Goal: Transaction & Acquisition: Purchase product/service

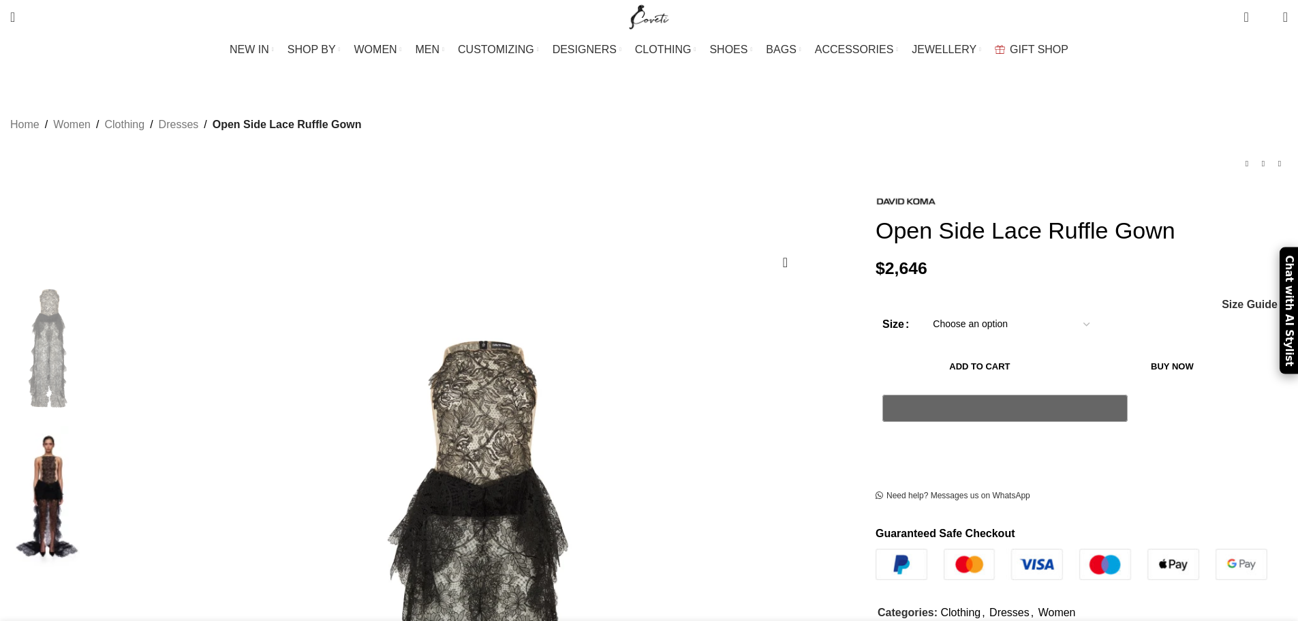
click at [1005, 329] on select "Choose an option 4 UK 6 UK 8 [GEOGRAPHIC_DATA] 10 [GEOGRAPHIC_DATA] 12 [GEOGRAP…" at bounding box center [1011, 324] width 177 height 29
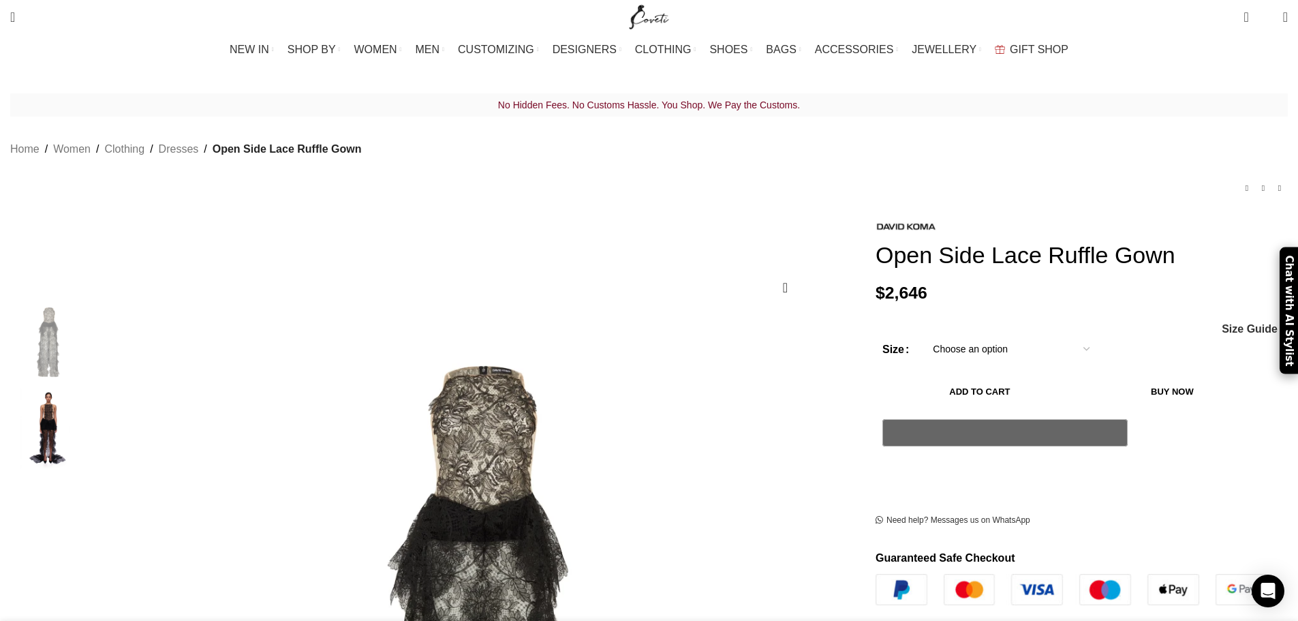
click at [923, 338] on select "Choose an option 4 UK 6 UK 8 [GEOGRAPHIC_DATA] 10 [GEOGRAPHIC_DATA] 12 [GEOGRAP…" at bounding box center [1011, 349] width 177 height 29
select select "12-[GEOGRAPHIC_DATA]"
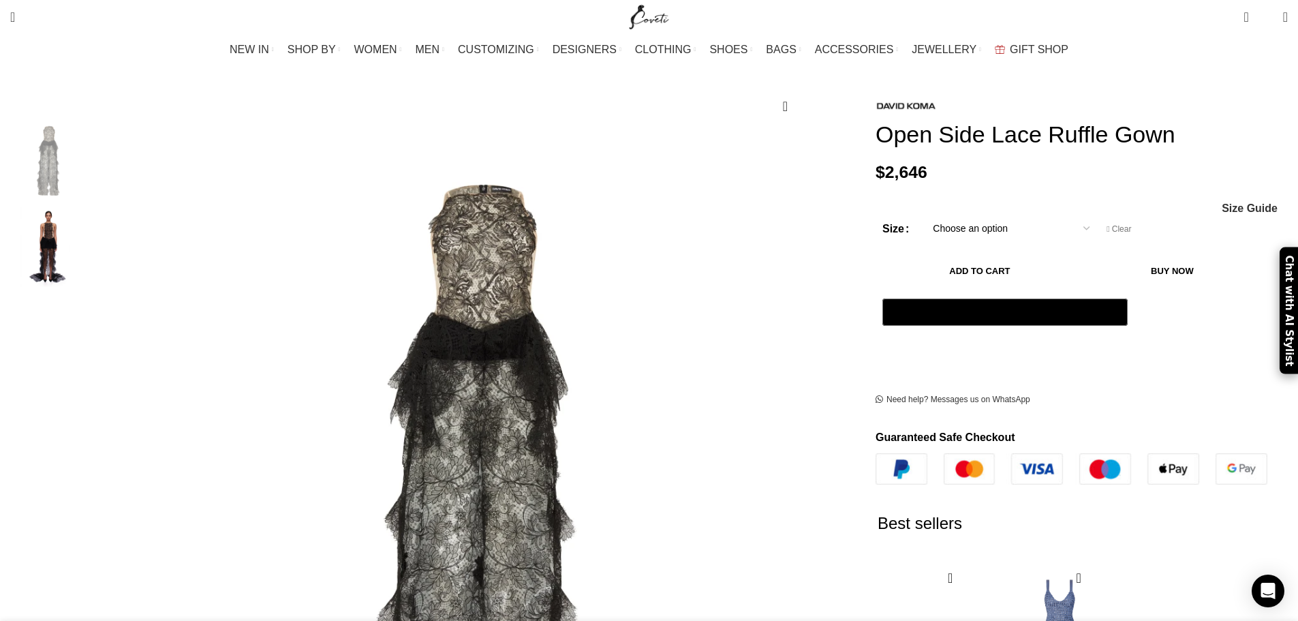
scroll to position [183, 0]
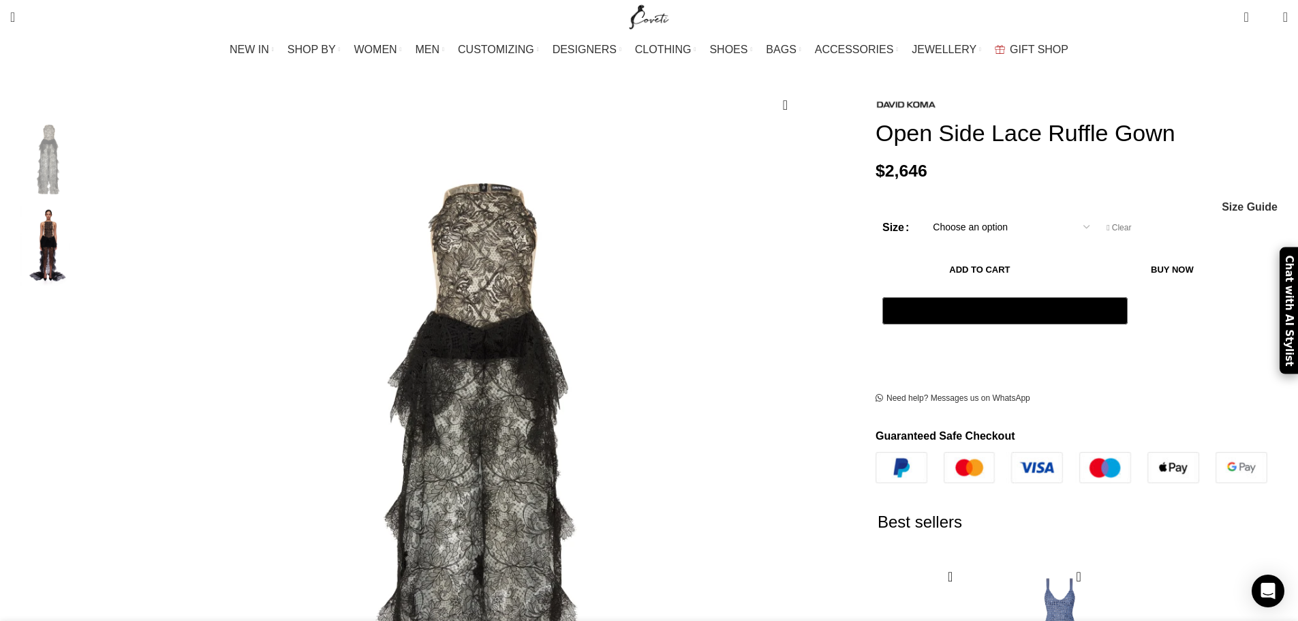
click at [980, 255] on button "Add to cart" at bounding box center [980, 269] width 195 height 29
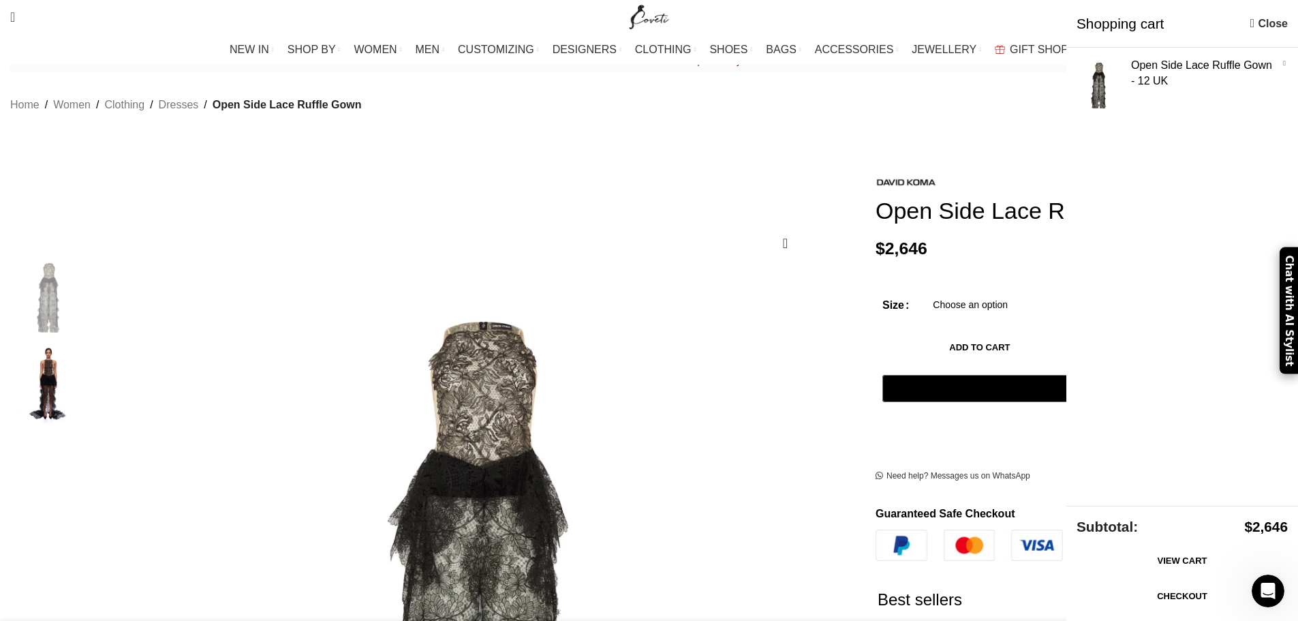
scroll to position [68, 0]
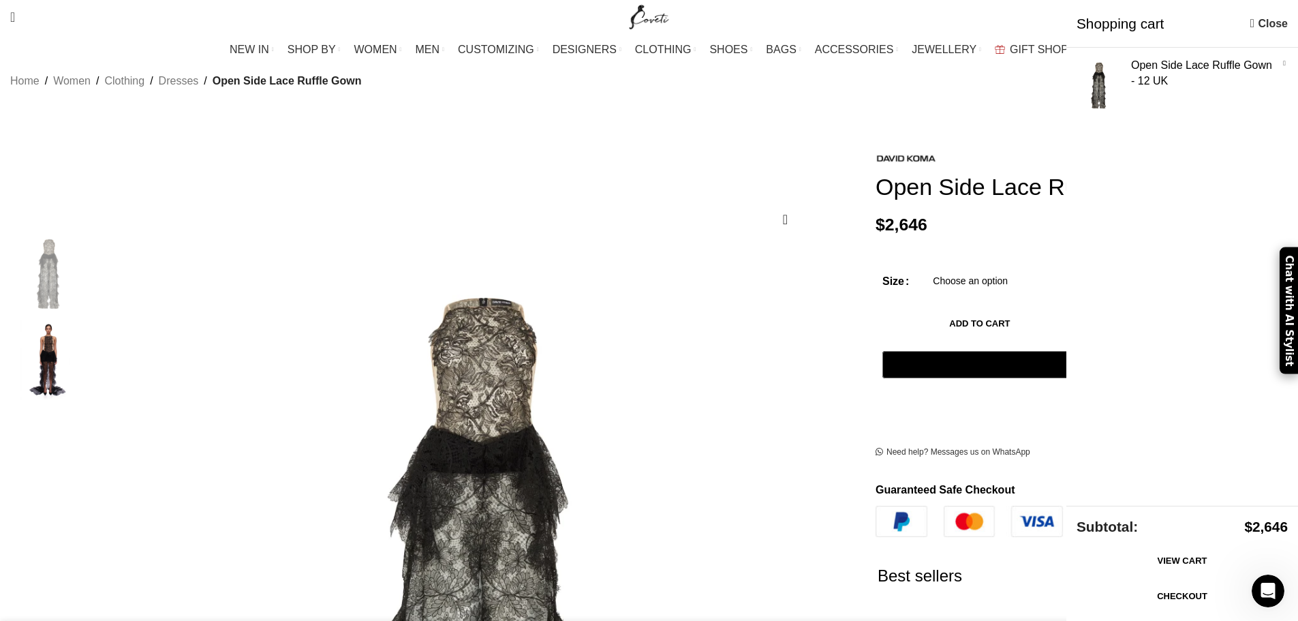
click at [90, 326] on img "2 / 2" at bounding box center [48, 360] width 83 height 80
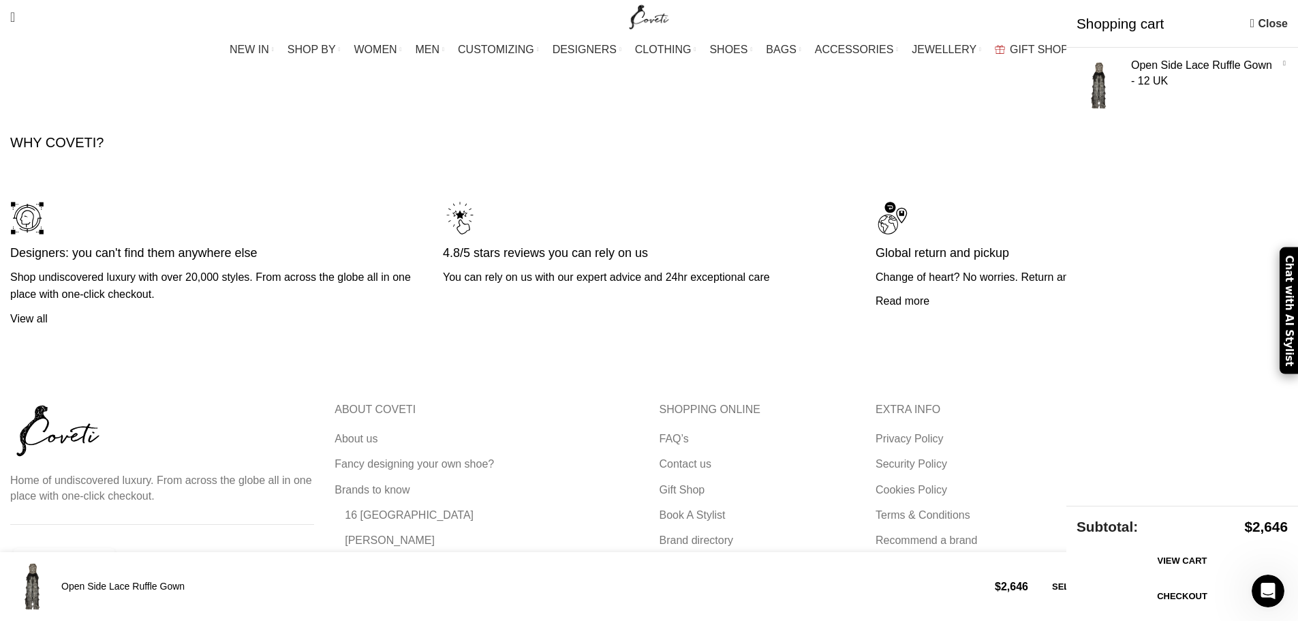
scroll to position [0, 1865]
click at [693, 584] on link "Return Center" at bounding box center [695, 591] width 70 height 15
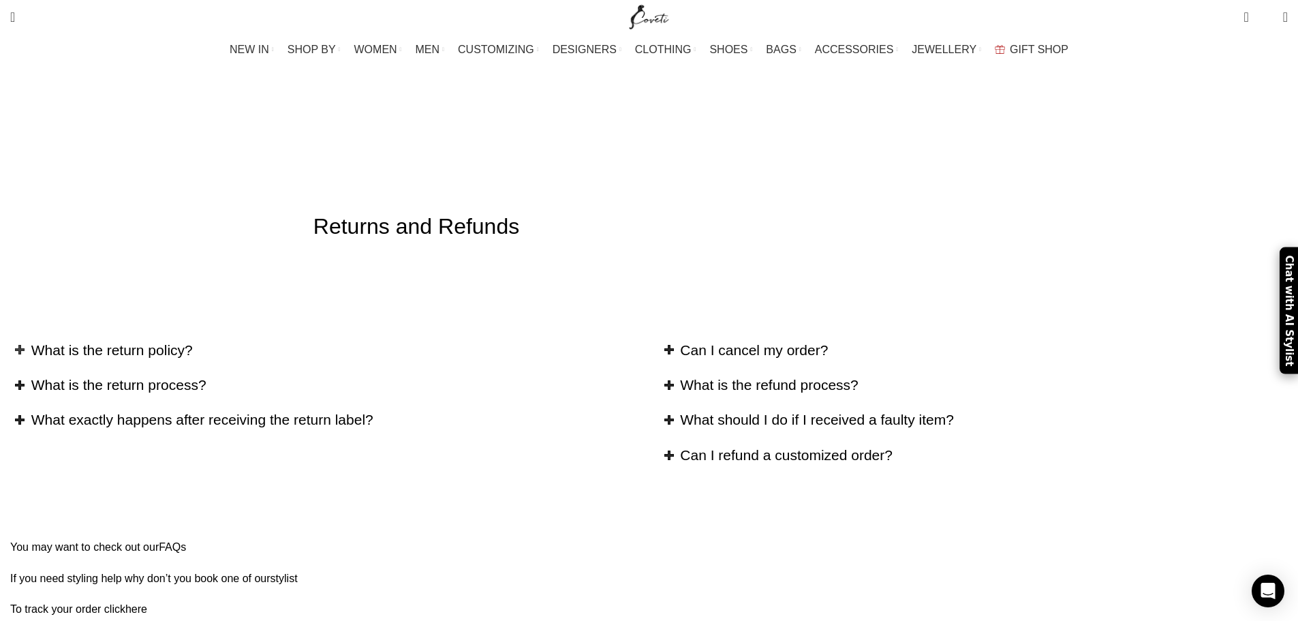
click at [444, 340] on h2 "What is the return policy?" at bounding box center [335, 350] width 608 height 20
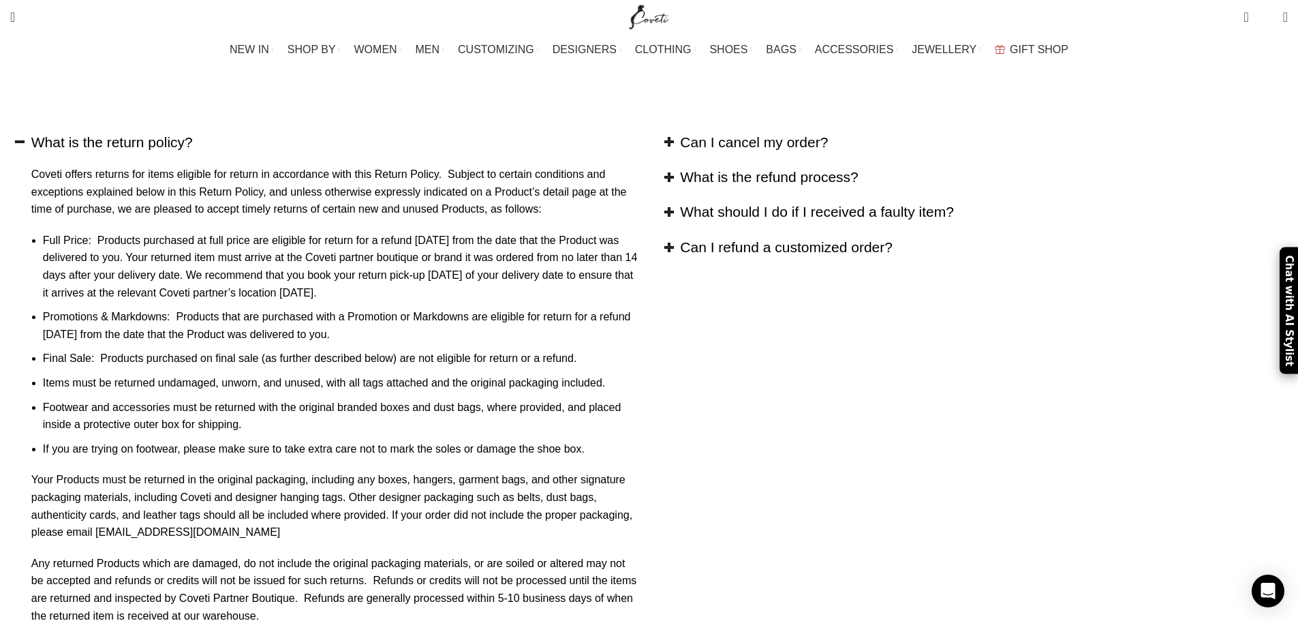
scroll to position [68, 0]
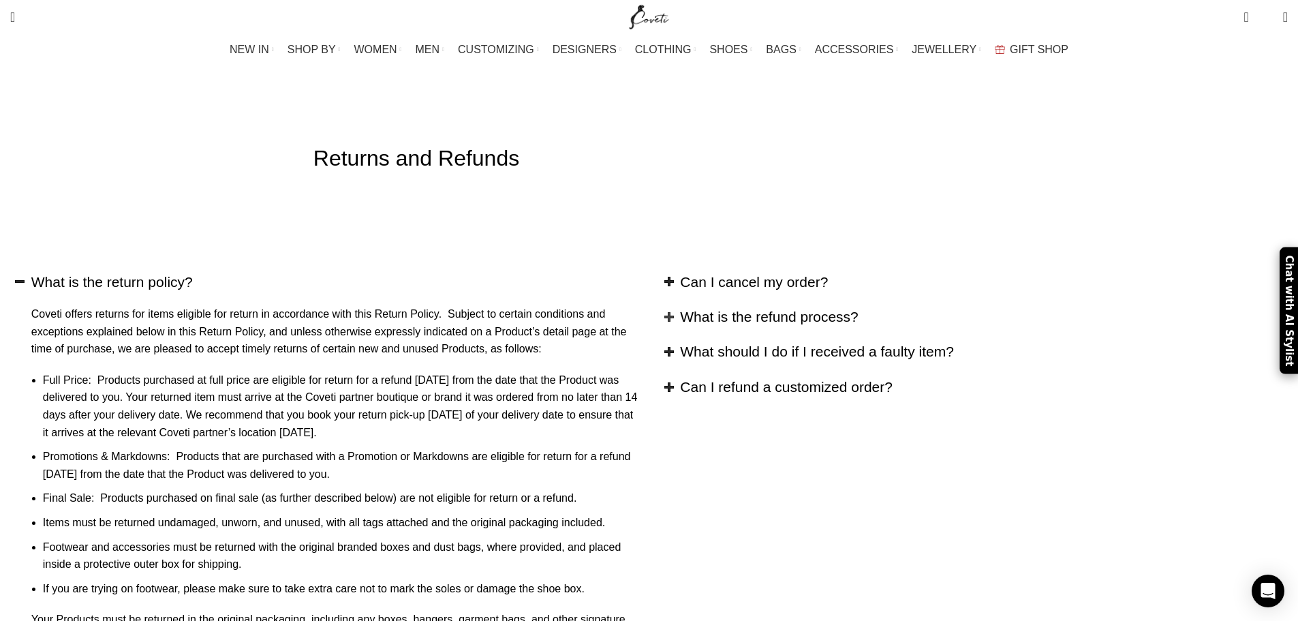
click at [868, 307] on h2 "What is the refund process?" at bounding box center [984, 317] width 608 height 20
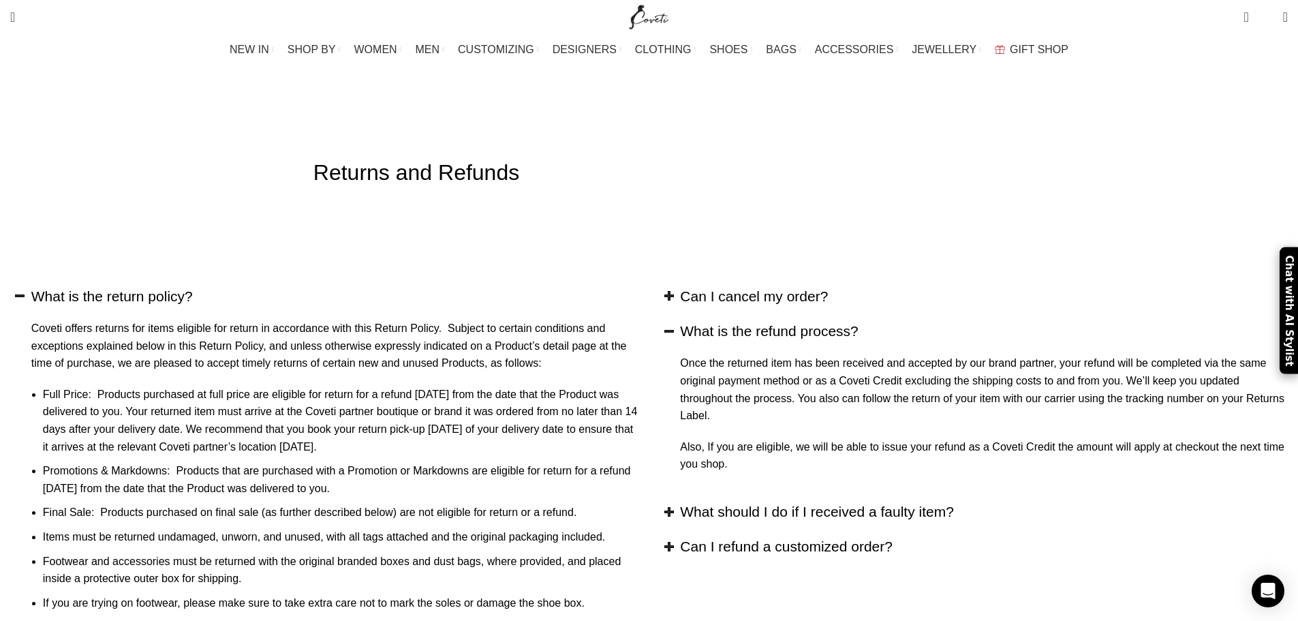
scroll to position [0, 0]
